Goal: Transaction & Acquisition: Download file/media

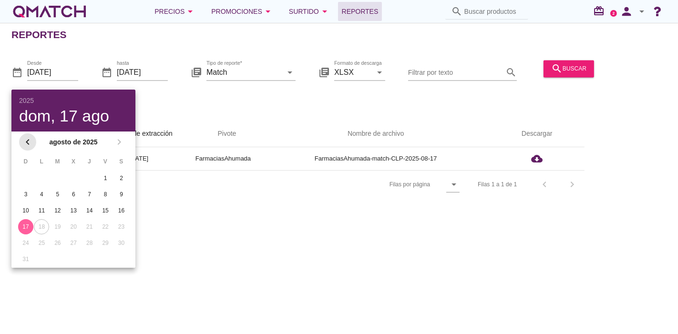
drag, startPoint x: 31, startPoint y: 150, endPoint x: 26, endPoint y: 147, distance: 6.0
click at [31, 150] on div "chevron_left agosto de 2025 chevron_right" at bounding box center [73, 142] width 124 height 21
click at [26, 147] on icon "chevron_left" at bounding box center [27, 141] width 11 height 11
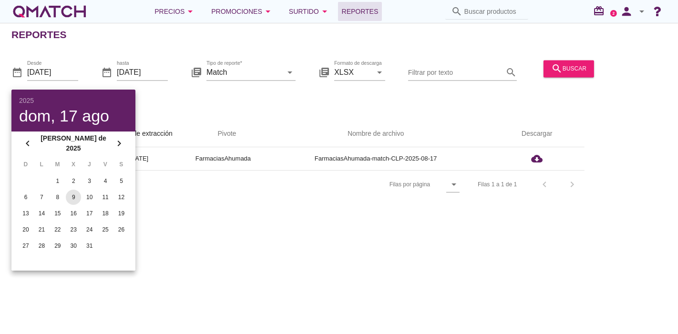
click at [72, 200] on button "9" at bounding box center [73, 197] width 15 height 15
type input "[DATE]"
click at [168, 66] on div "date_range Desde [DATE] date_range hasta [DATE] library_books Tipo de reporte* …" at bounding box center [339, 81] width 678 height 63
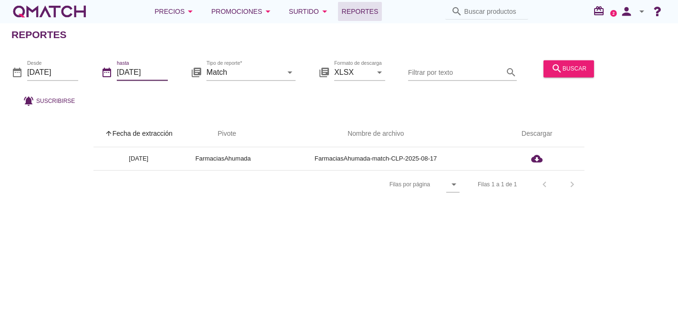
drag, startPoint x: 155, startPoint y: 73, endPoint x: 145, endPoint y: 107, distance: 34.9
click at [155, 74] on input "[DATE]" at bounding box center [142, 72] width 51 height 15
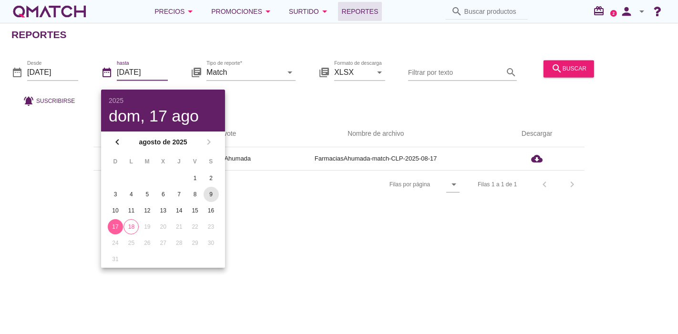
click at [211, 194] on div "9" at bounding box center [211, 194] width 15 height 9
type input "[DATE]"
click at [343, 229] on div "Reportes date_range Desde [DATE] date_range hasta [DATE] library_books Tipo de …" at bounding box center [339, 178] width 678 height 311
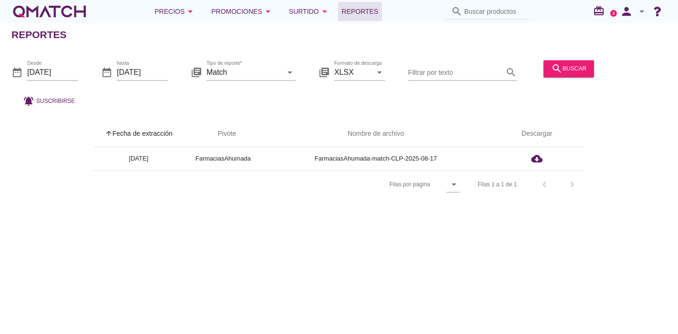
click at [568, 78] on div "search buscar" at bounding box center [569, 73] width 58 height 32
click at [568, 77] on button "search buscar" at bounding box center [569, 68] width 51 height 17
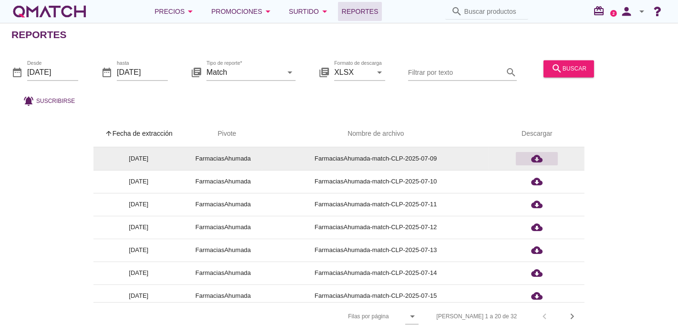
click at [533, 153] on icon "cloud_download" at bounding box center [536, 158] width 11 height 11
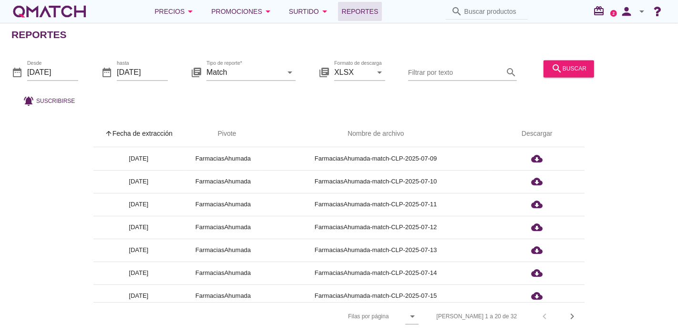
click at [195, 115] on div "arrow_upward Fecha de extracción arrow_upward Pivote Nombre de archivo Descarga…" at bounding box center [339, 219] width 678 height 221
click at [21, 69] on icon "date_range" at bounding box center [16, 72] width 11 height 11
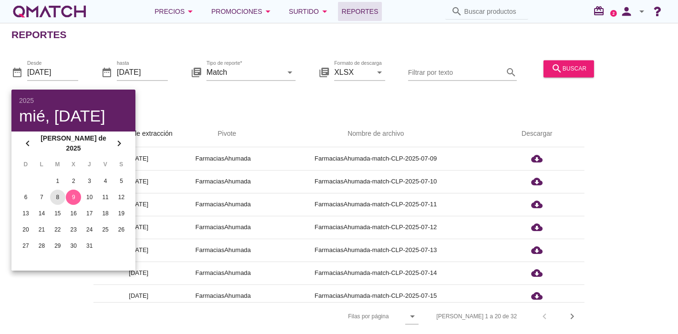
click at [52, 193] on div "8" at bounding box center [57, 197] width 15 height 9
type input "[DATE]"
click at [165, 75] on input "[DATE]" at bounding box center [142, 72] width 51 height 15
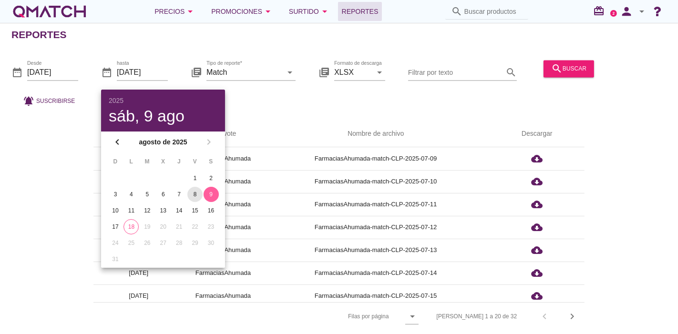
click at [196, 191] on div "8" at bounding box center [194, 194] width 15 height 9
type input "[DATE]"
click at [560, 67] on icon "search" at bounding box center [556, 68] width 11 height 11
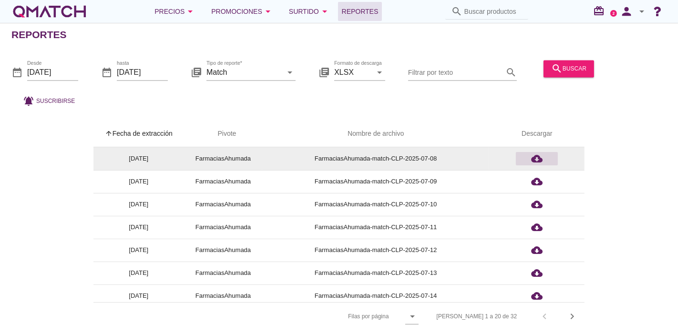
click at [536, 158] on icon "cloud_download" at bounding box center [536, 158] width 11 height 11
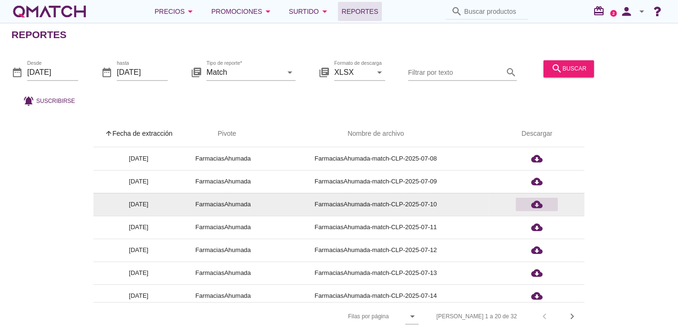
click at [540, 204] on icon "cloud_download" at bounding box center [536, 204] width 11 height 11
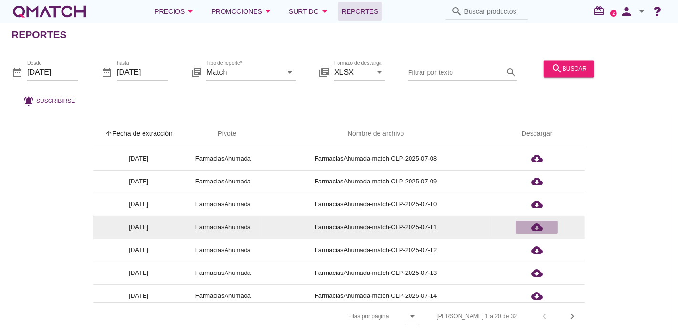
click at [539, 225] on icon "cloud_download" at bounding box center [536, 227] width 11 height 11
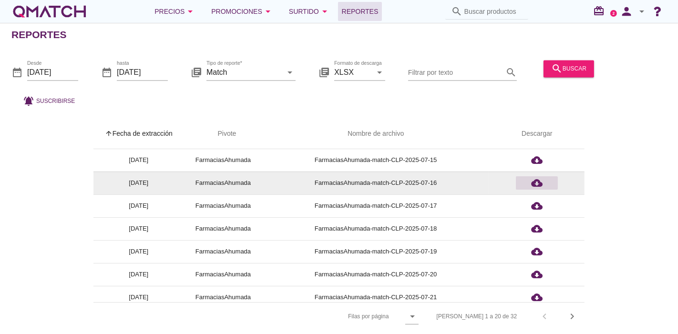
scroll to position [106, 0]
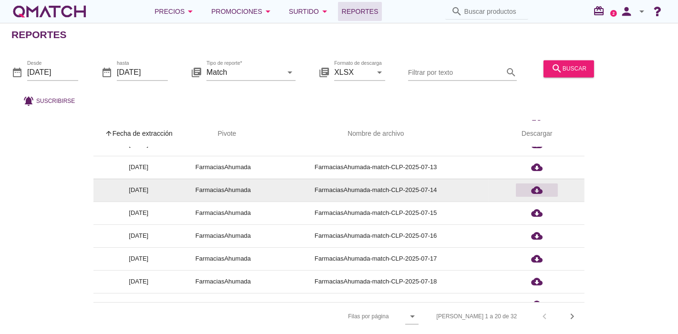
click at [537, 192] on icon "cloud_download" at bounding box center [536, 190] width 11 height 11
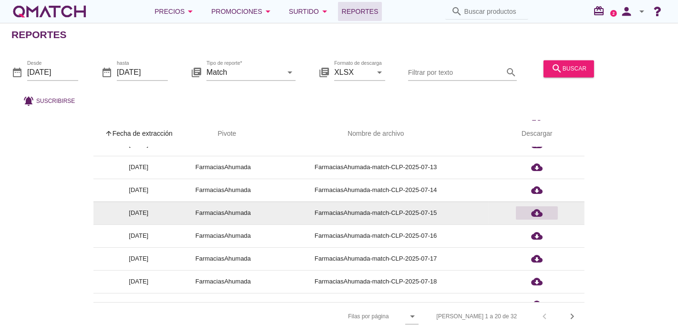
click at [534, 213] on icon "cloud_download" at bounding box center [536, 212] width 11 height 11
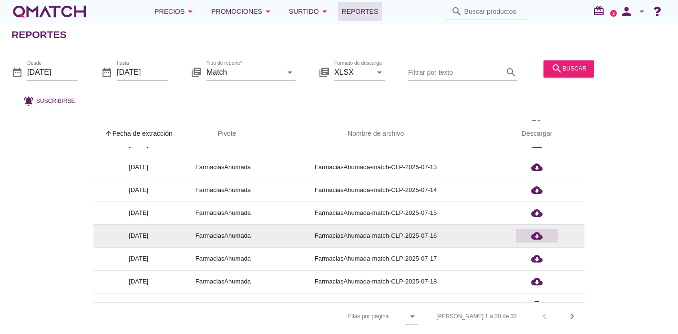
click at [527, 237] on div "cloud_download" at bounding box center [537, 235] width 34 height 11
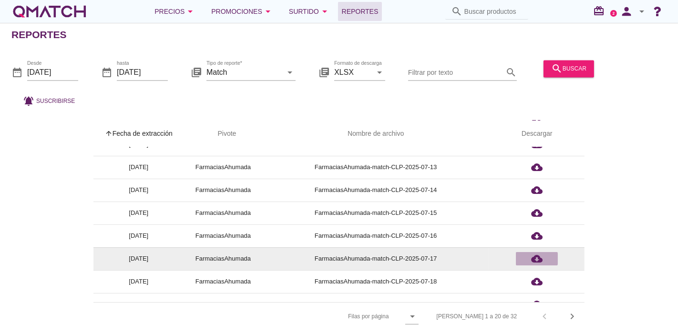
click at [527, 255] on div "cloud_download" at bounding box center [537, 258] width 34 height 11
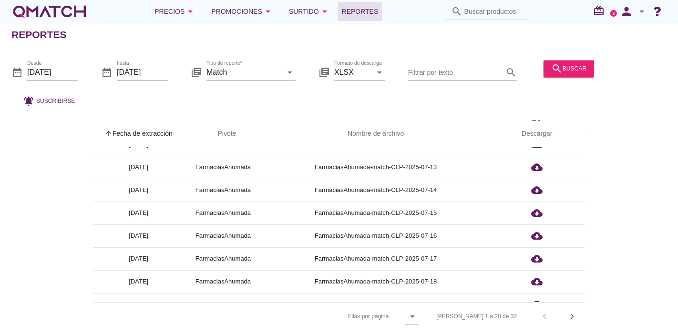
click at [268, 110] on div "date_range Desde [DATE] date_range hasta [DATE] library_books Tipo de reporte* …" at bounding box center [339, 81] width 678 height 63
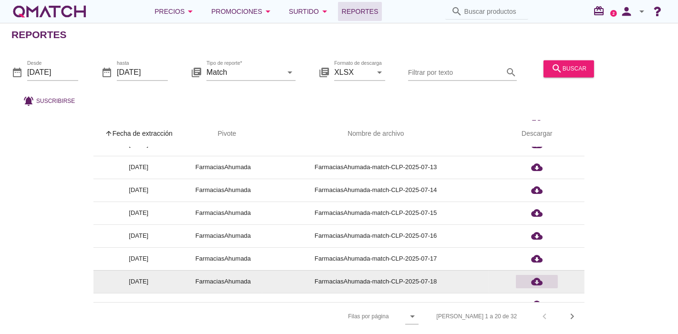
click at [542, 281] on icon "cloud_download" at bounding box center [536, 281] width 11 height 11
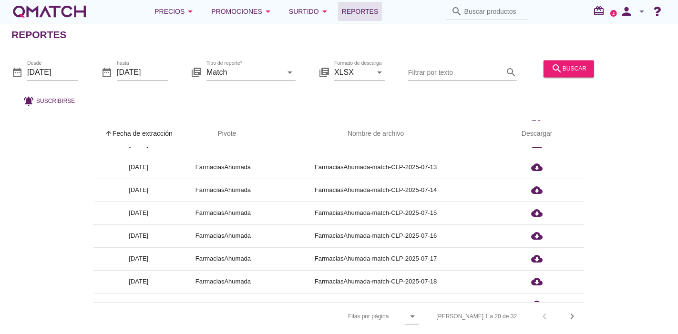
drag, startPoint x: 423, startPoint y: 113, endPoint x: 462, endPoint y: 101, distance: 40.1
click at [423, 113] on div "arrow_upward Fecha de extracción arrow_upward Pivote Nombre de archivo Descarga…" at bounding box center [339, 219] width 678 height 221
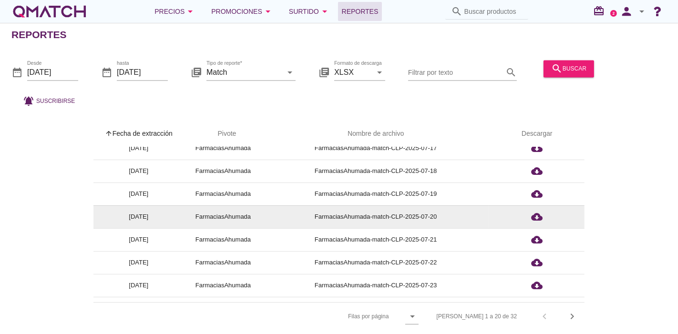
scroll to position [196, 0]
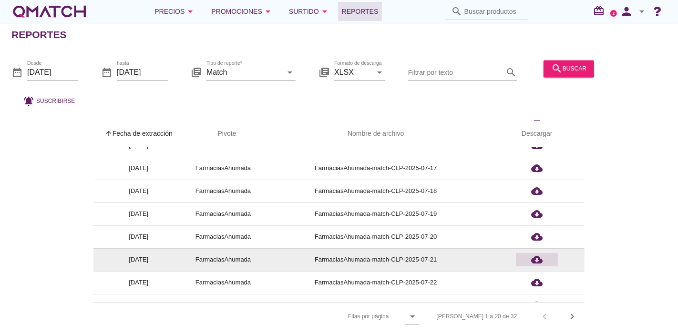
click at [546, 262] on div "cloud_download" at bounding box center [537, 259] width 34 height 11
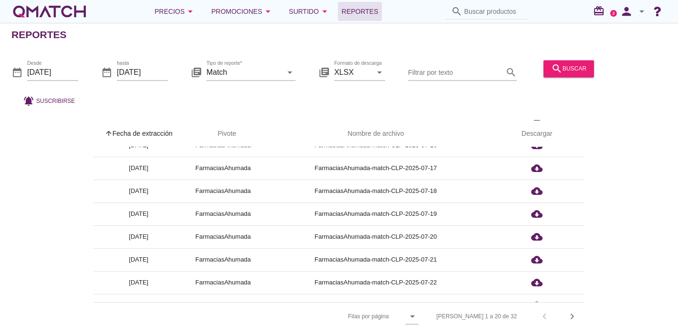
drag, startPoint x: 454, startPoint y: 106, endPoint x: 464, endPoint y: 92, distance: 17.9
click at [454, 106] on div "date_range Desde [DATE] date_range hasta [DATE] library_books Tipo de reporte* …" at bounding box center [339, 81] width 678 height 63
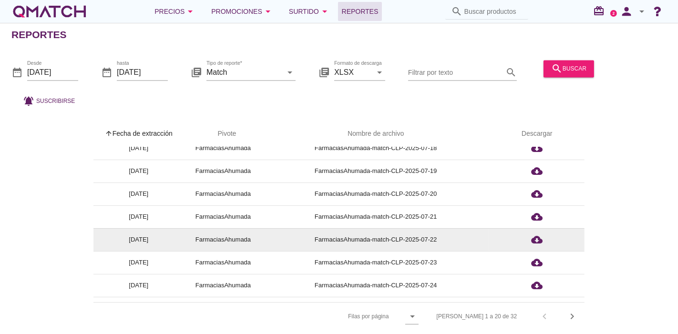
scroll to position [249, 0]
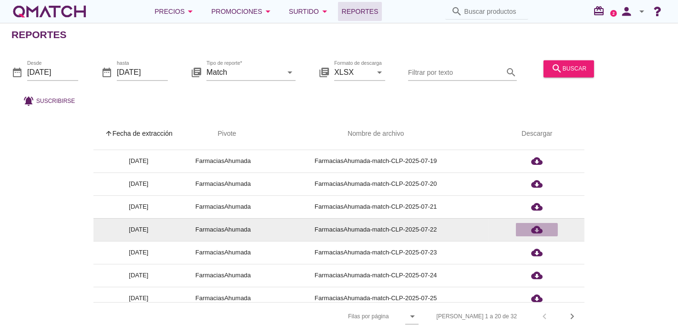
click at [533, 226] on icon "cloud_download" at bounding box center [536, 229] width 11 height 11
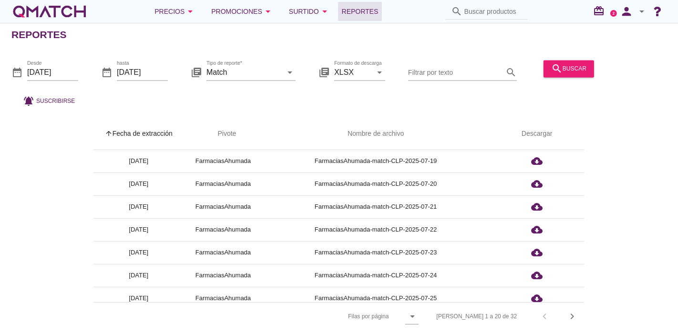
click at [428, 46] on div "Reportes date_range Desde [DATE] date_range hasta [DATE] library_books Tipo de …" at bounding box center [339, 178] width 678 height 311
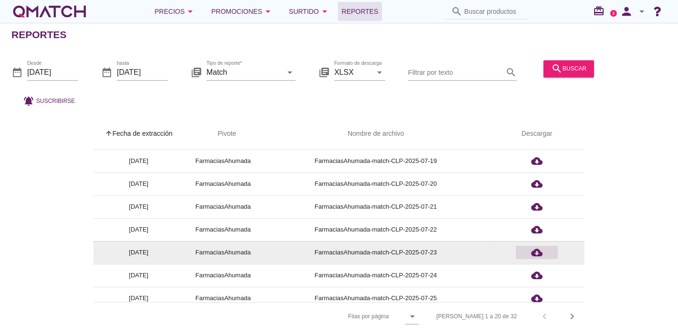
click at [532, 253] on icon "cloud_download" at bounding box center [536, 252] width 11 height 11
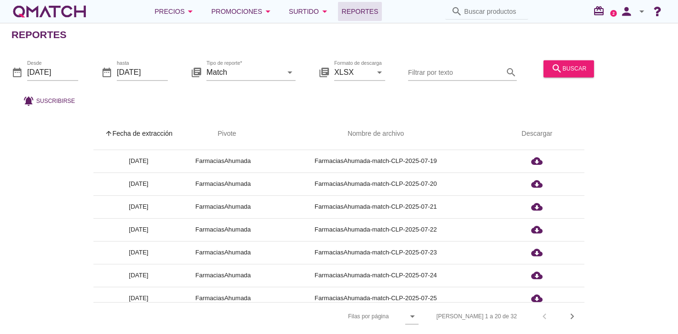
scroll to position [302, 0]
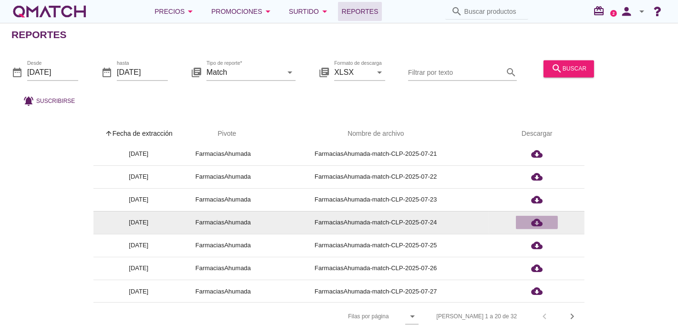
click at [537, 218] on icon "cloud_download" at bounding box center [536, 222] width 11 height 11
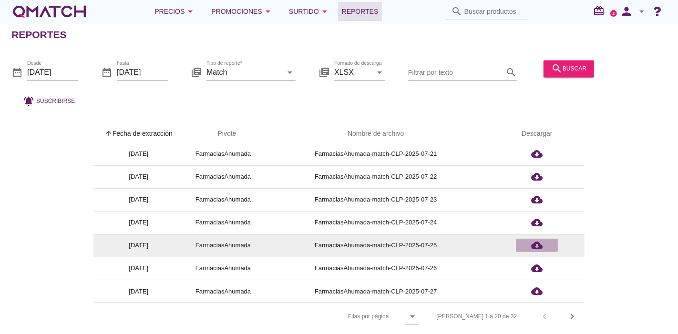
click at [550, 242] on div "cloud_download" at bounding box center [537, 245] width 34 height 11
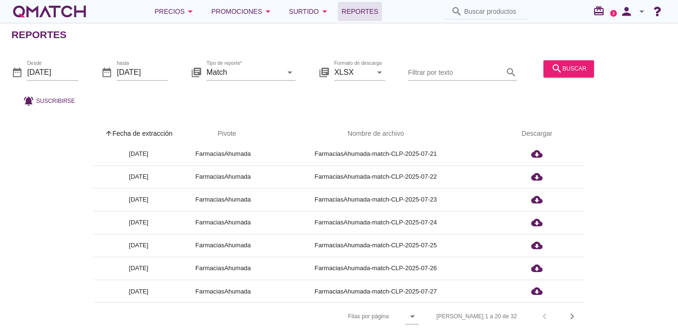
click at [65, 182] on div "arrow_upward Fecha de extracción arrow_upward Pivote Nombre de archivo Descarga…" at bounding box center [338, 226] width 655 height 210
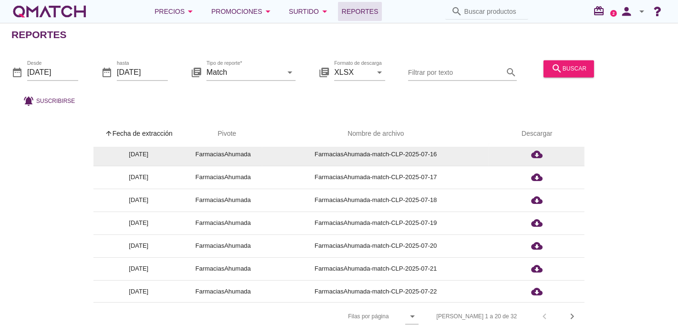
scroll to position [302, 0]
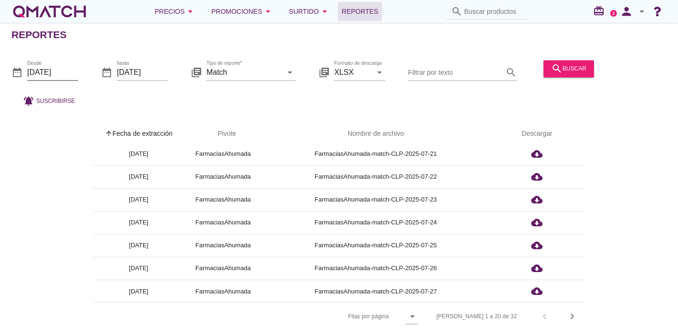
click at [54, 78] on input "[DATE]" at bounding box center [52, 72] width 51 height 15
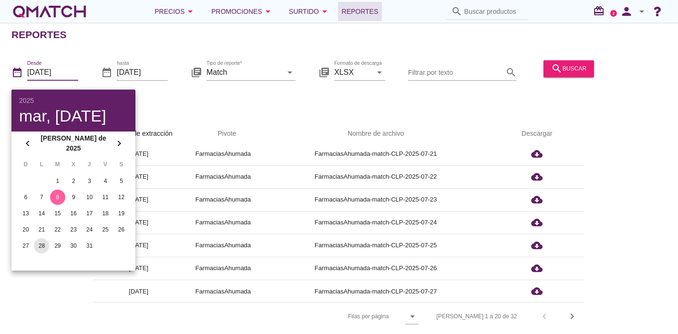
click at [44, 242] on div "28" at bounding box center [41, 246] width 15 height 9
type input "[DATE]"
click at [158, 75] on input "[DATE]" at bounding box center [142, 72] width 51 height 15
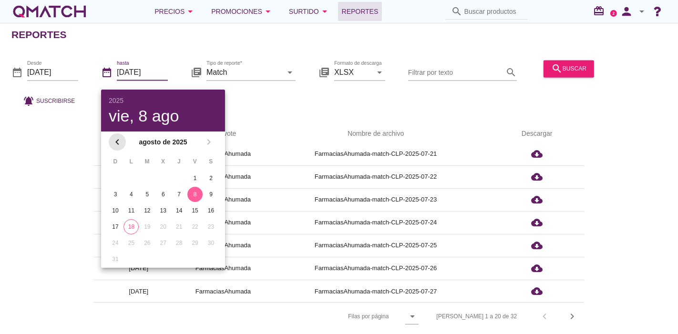
click at [119, 142] on icon "chevron_left" at bounding box center [117, 141] width 11 height 11
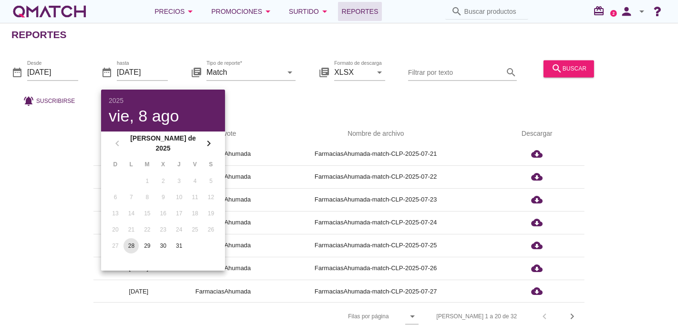
click at [128, 244] on div "28" at bounding box center [131, 246] width 15 height 9
type input "[DATE]"
click at [377, 100] on div "date_range Desde [DATE] date_range hasta [DATE] library_books Tipo de reporte* …" at bounding box center [339, 81] width 678 height 63
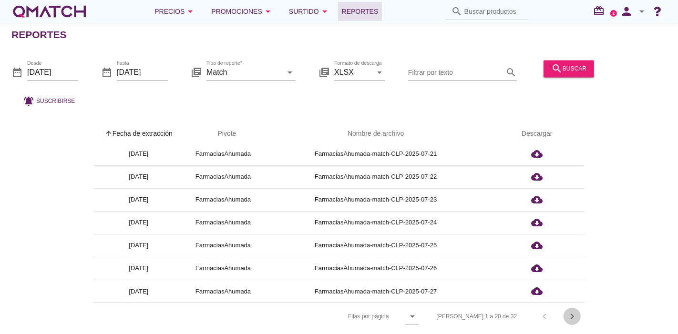
click at [569, 311] on icon "chevron_right" at bounding box center [572, 316] width 11 height 11
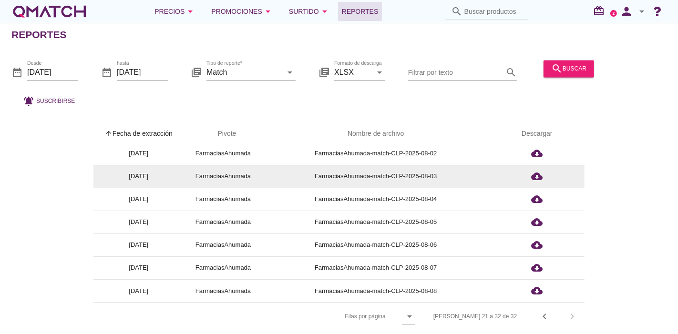
scroll to position [0, 0]
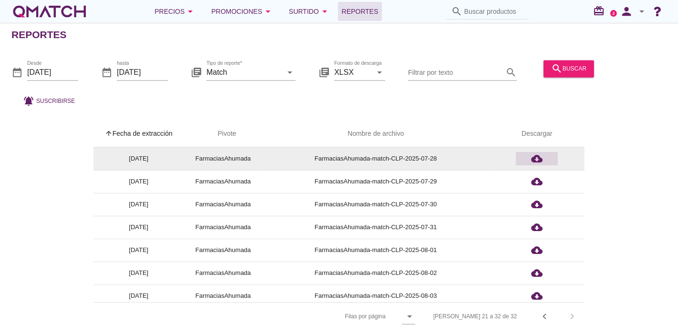
click at [540, 156] on icon "cloud_download" at bounding box center [536, 158] width 11 height 11
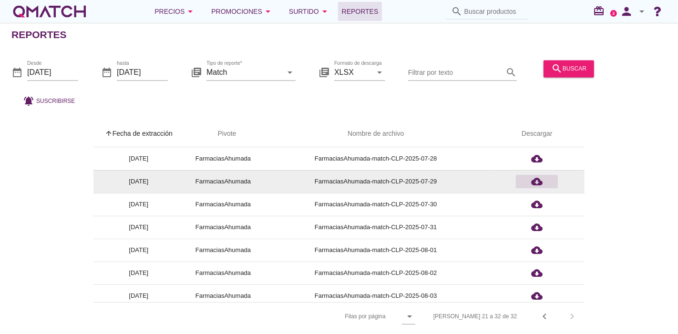
click at [536, 180] on icon "cloud_download" at bounding box center [536, 181] width 11 height 11
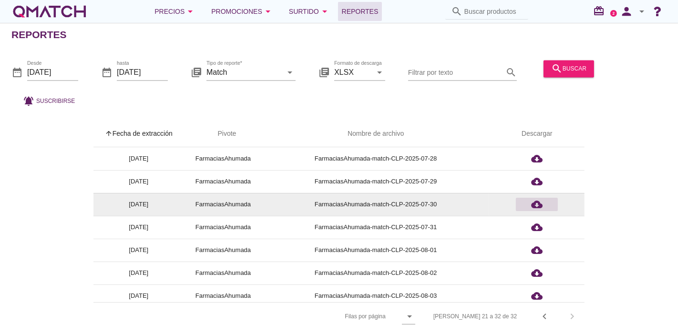
click at [538, 200] on icon "cloud_download" at bounding box center [536, 204] width 11 height 11
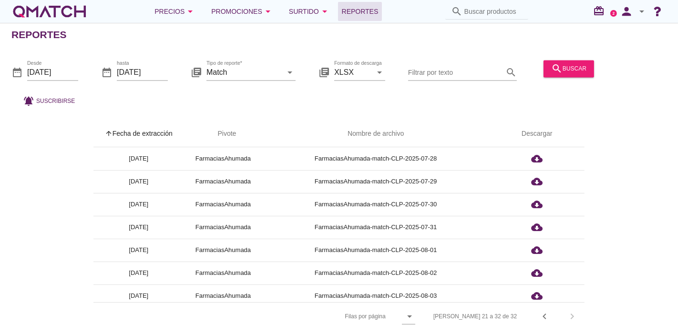
click at [416, 101] on div "date_range Desde [DATE] date_range hasta [DATE] library_books Tipo de reporte* …" at bounding box center [339, 81] width 678 height 63
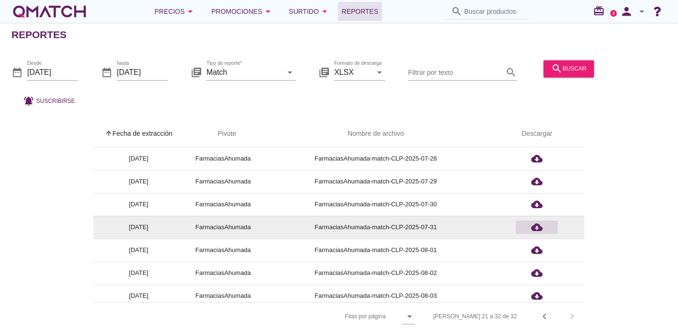
click at [528, 222] on div "cloud_download" at bounding box center [537, 227] width 34 height 11
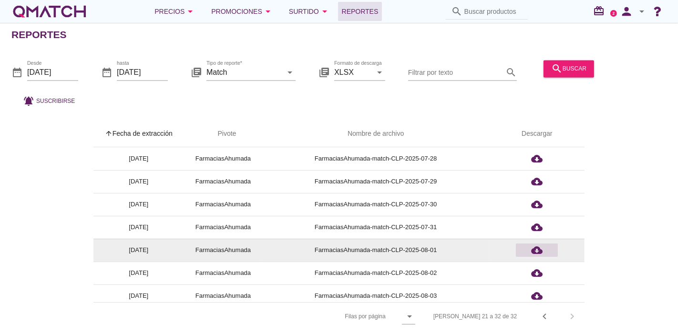
click at [536, 246] on icon "cloud_download" at bounding box center [536, 250] width 11 height 11
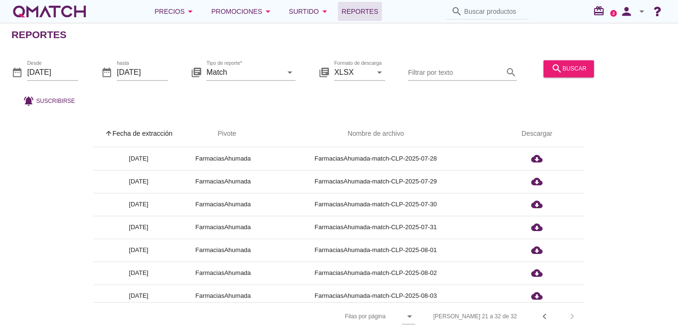
click at [273, 92] on div "date_range Desde [DATE] date_range hasta [DATE] library_books Tipo de reporte* …" at bounding box center [339, 81] width 678 height 63
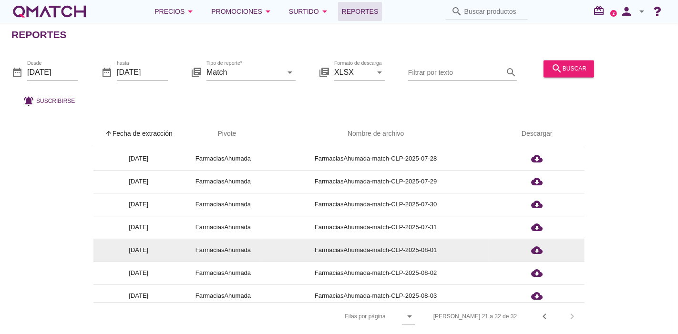
scroll to position [106, 0]
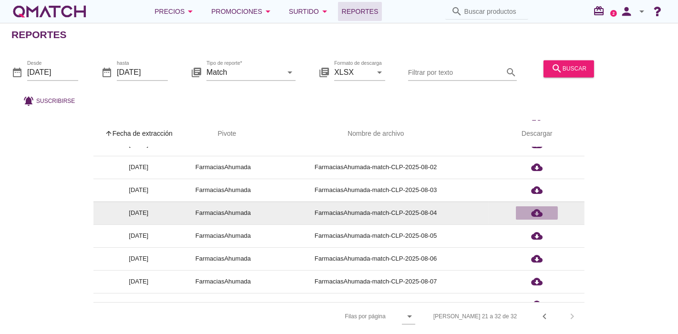
click at [528, 207] on div "cloud_download" at bounding box center [537, 212] width 34 height 11
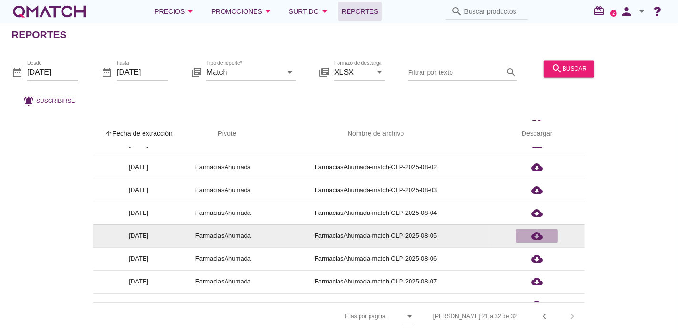
click at [547, 234] on div "cloud_download" at bounding box center [537, 235] width 34 height 11
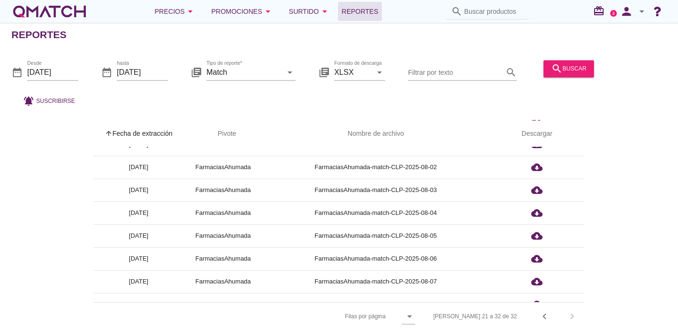
drag, startPoint x: 232, startPoint y: 96, endPoint x: 243, endPoint y: 96, distance: 11.0
click at [232, 96] on div "date_range Desde [DATE] date_range hasta [DATE] library_books Tipo de reporte* …" at bounding box center [339, 81] width 678 height 63
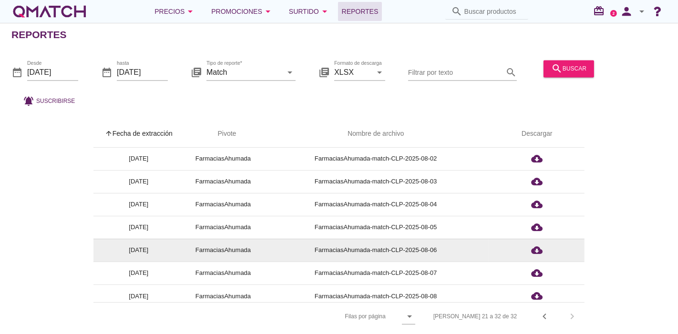
scroll to position [120, 0]
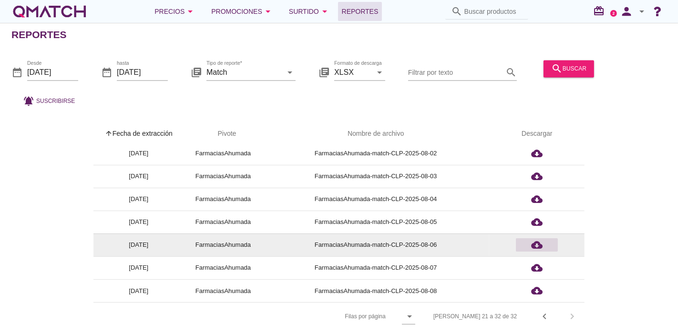
click at [534, 239] on icon "cloud_download" at bounding box center [536, 244] width 11 height 11
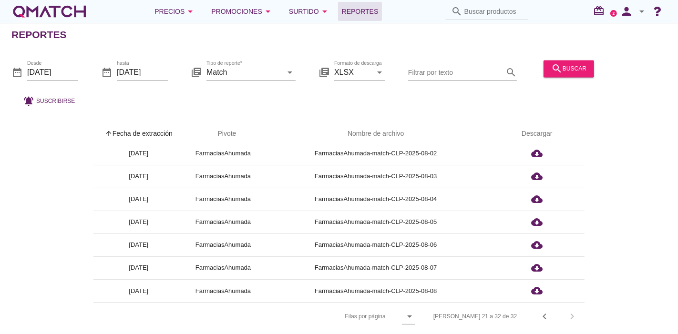
click at [444, 94] on div "date_range Desde [DATE] date_range hasta [DATE] library_books Tipo de reporte* …" at bounding box center [339, 81] width 678 height 63
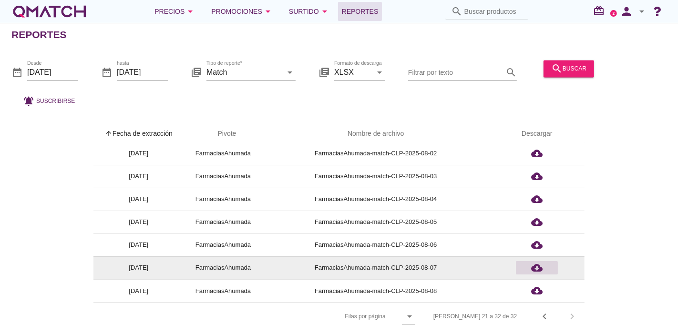
click at [540, 263] on icon "cloud_download" at bounding box center [536, 267] width 11 height 11
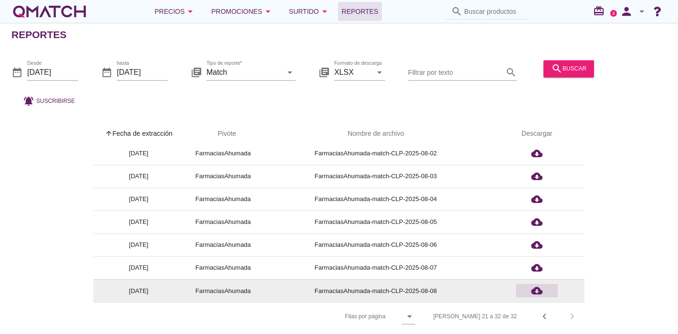
click at [535, 286] on icon "cloud_download" at bounding box center [536, 290] width 11 height 11
